Goal: Navigation & Orientation: Understand site structure

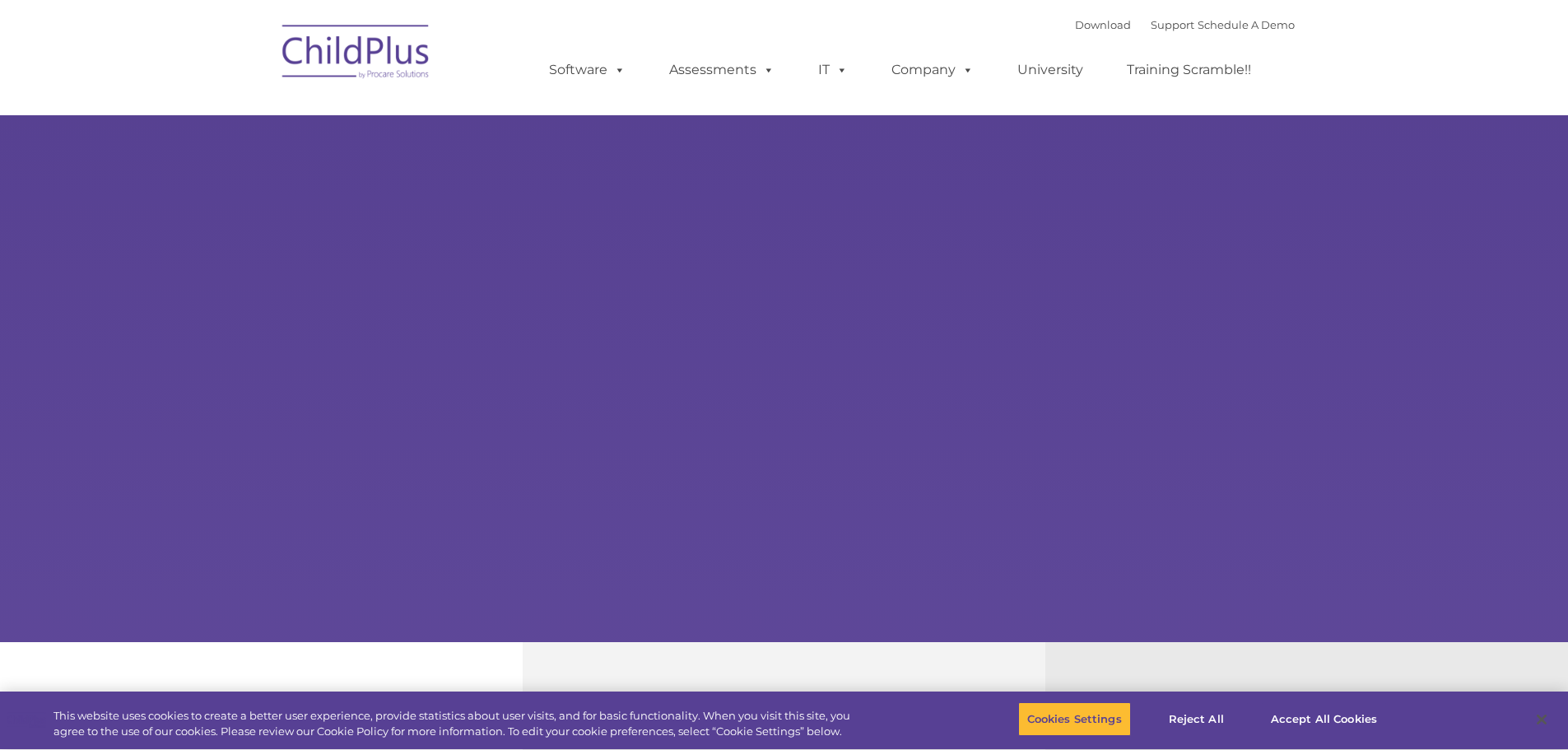
select select "MEDIUM"
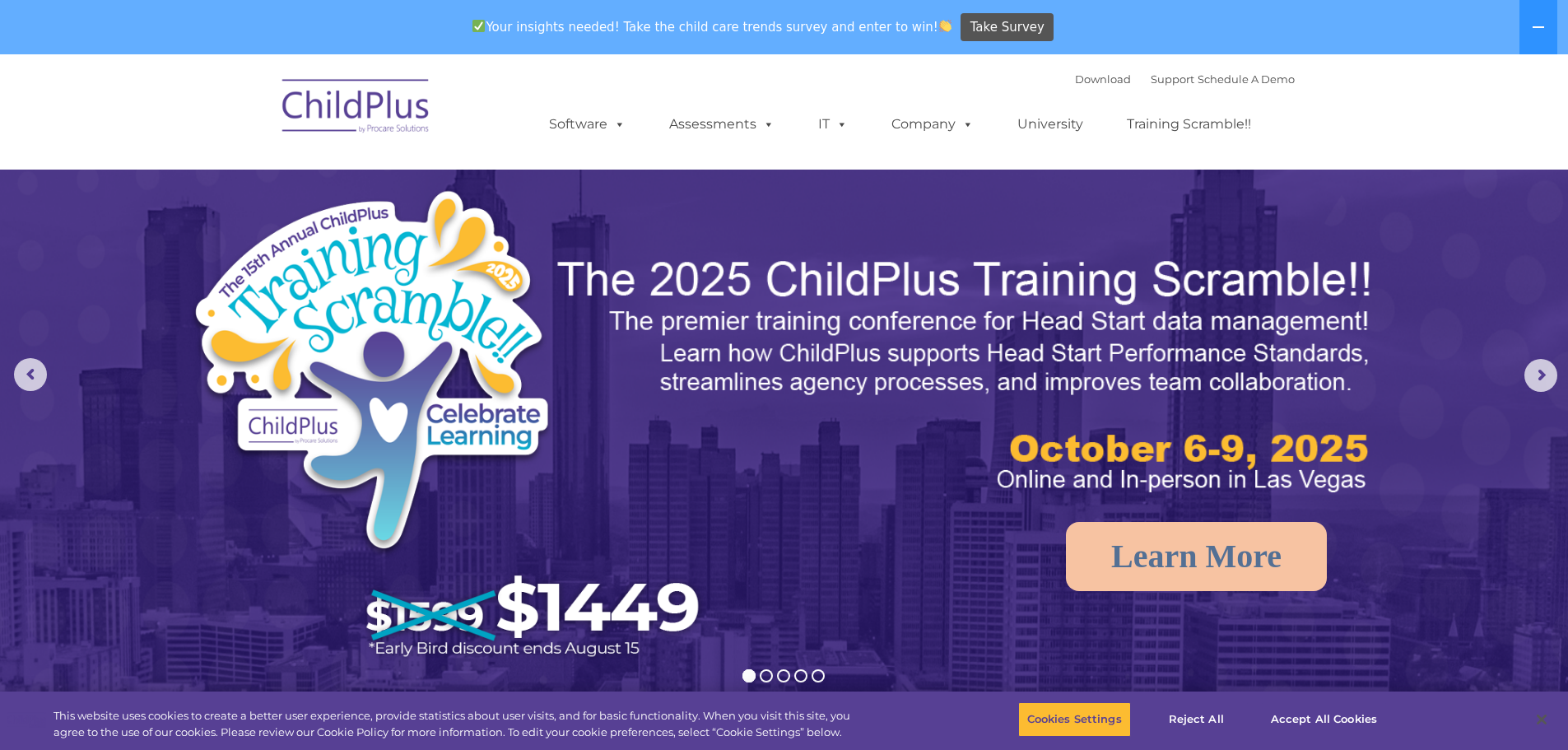
click at [387, 108] on img at bounding box center [356, 108] width 165 height 82
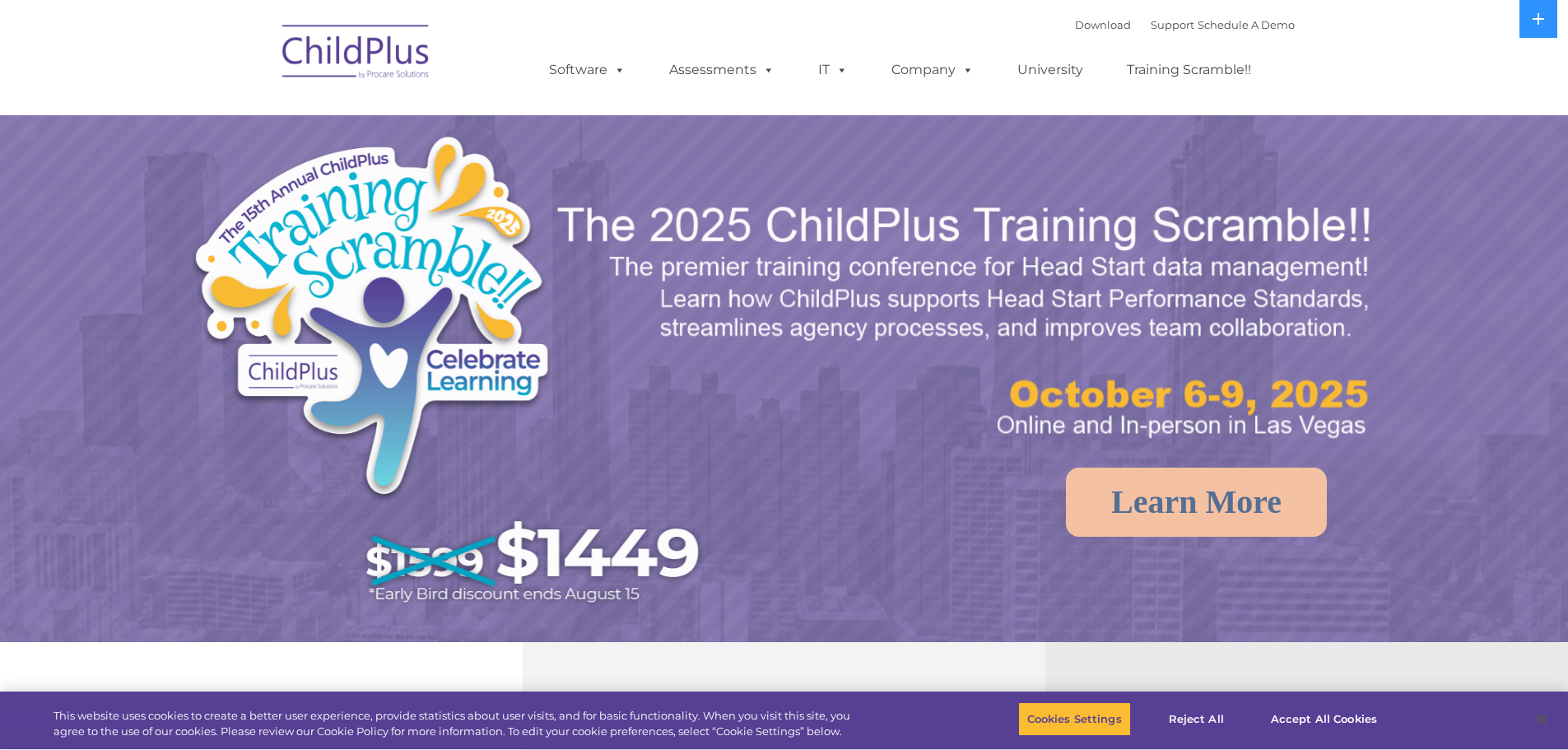
select select "MEDIUM"
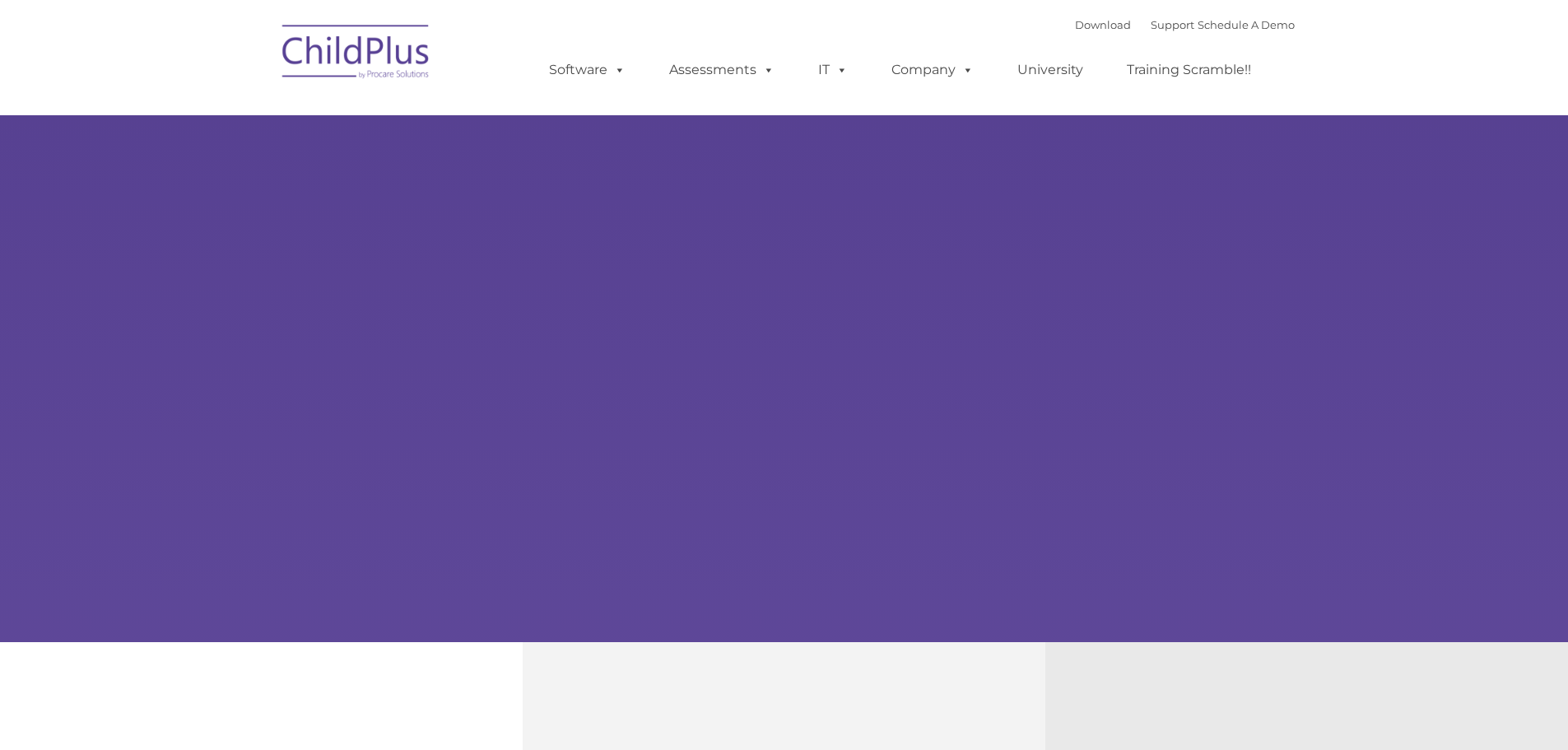
type input ""
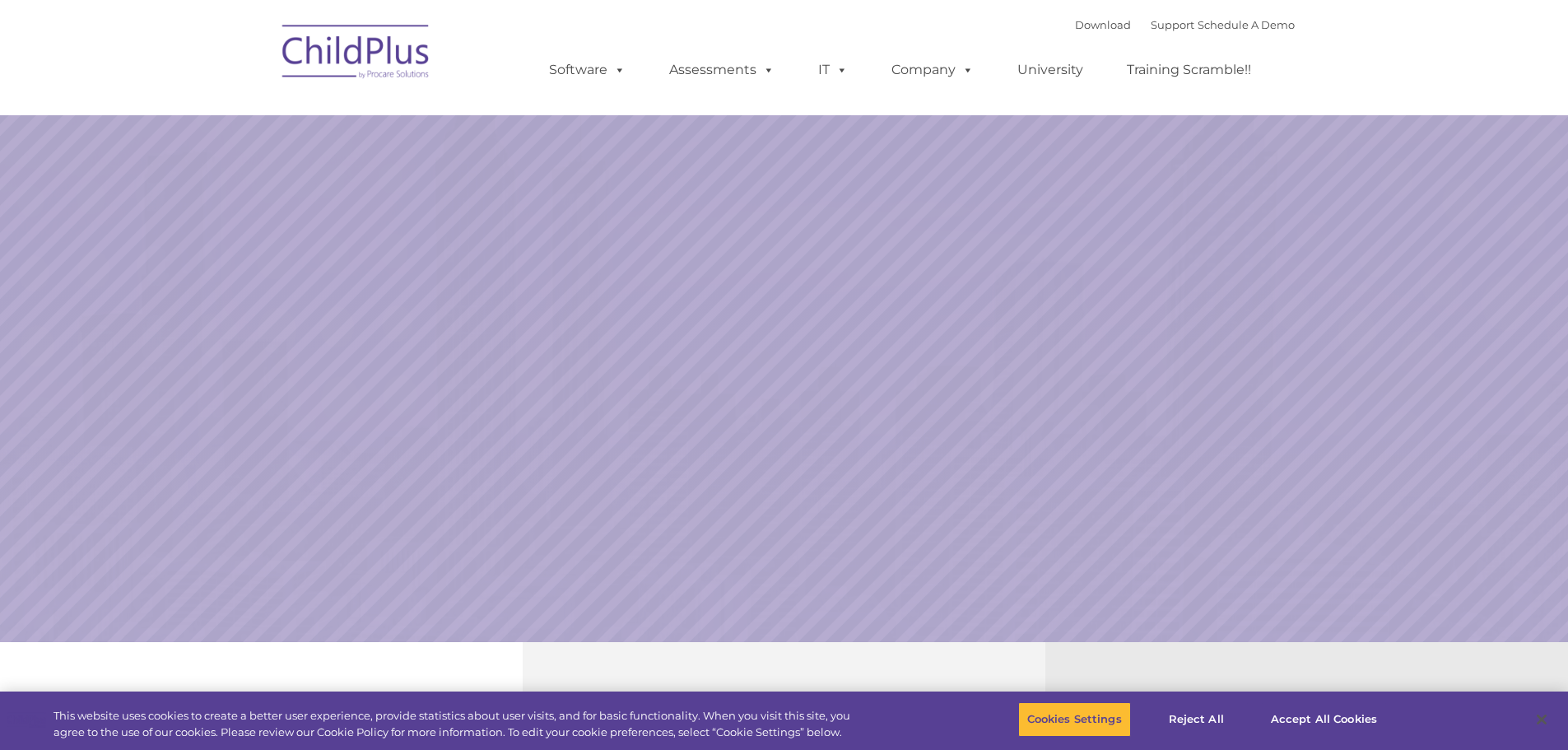
select select "MEDIUM"
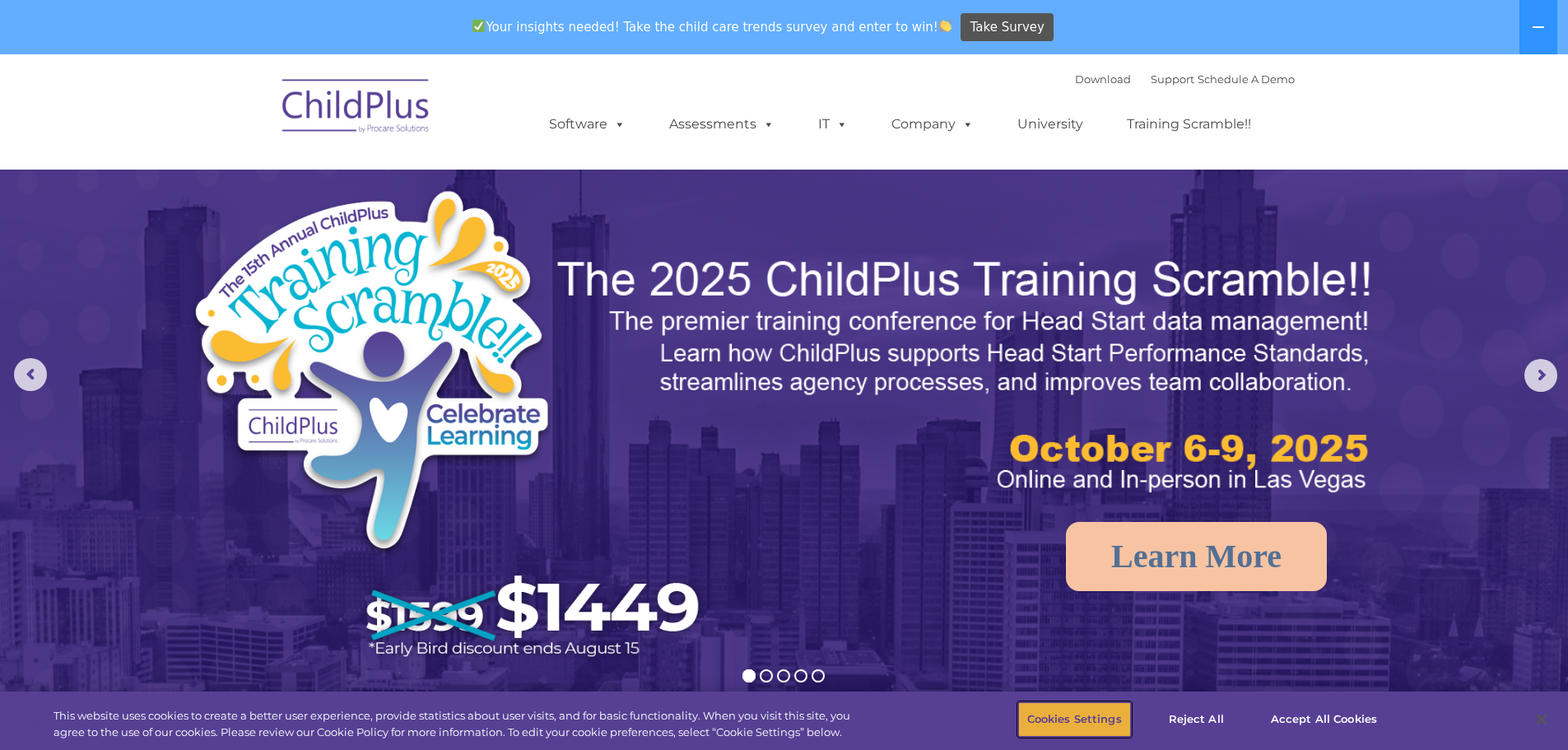
click at [1039, 717] on button "Cookies Settings" at bounding box center [1074, 720] width 113 height 35
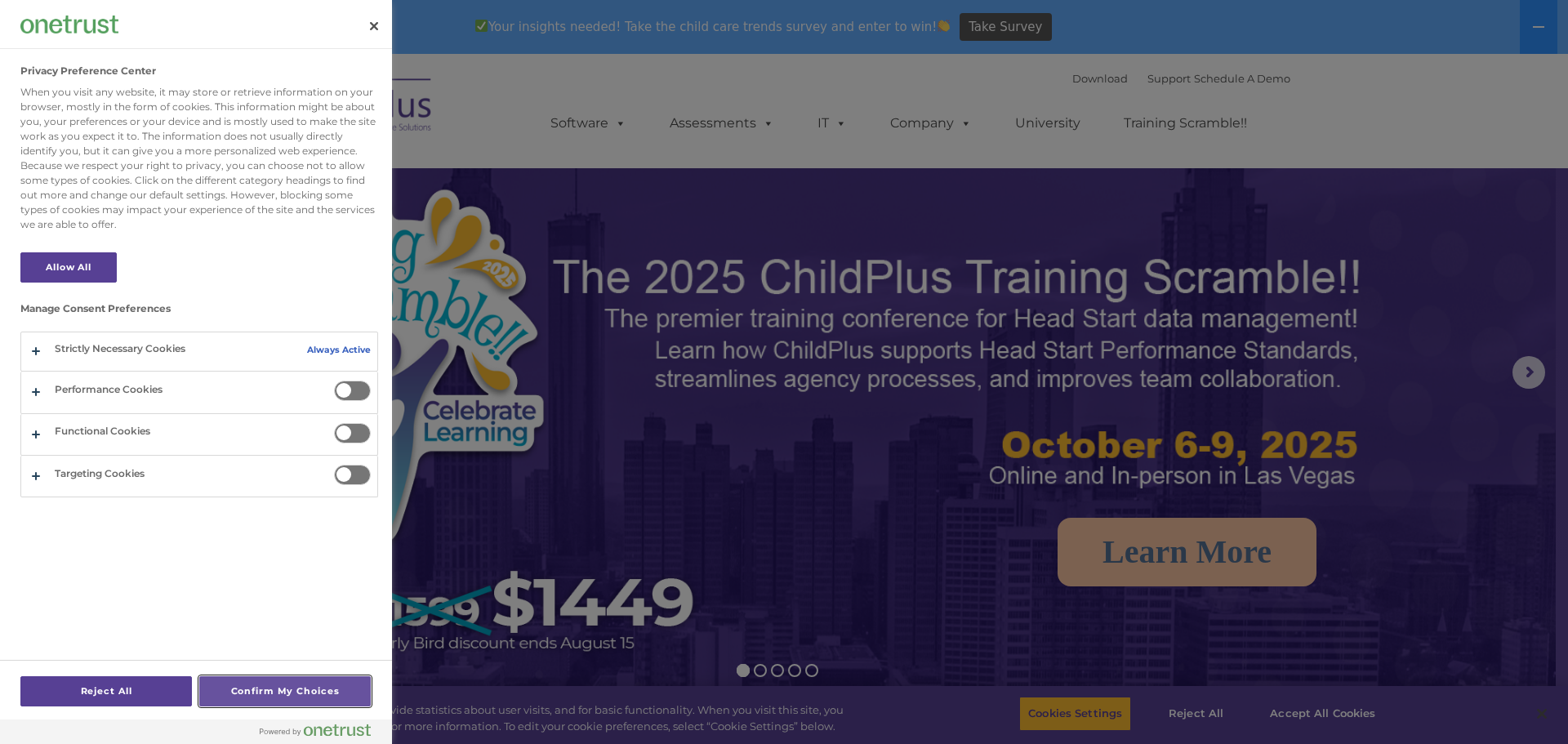
click at [250, 691] on button "Confirm My Choices" at bounding box center [285, 691] width 172 height 30
